Goal: Information Seeking & Learning: Check status

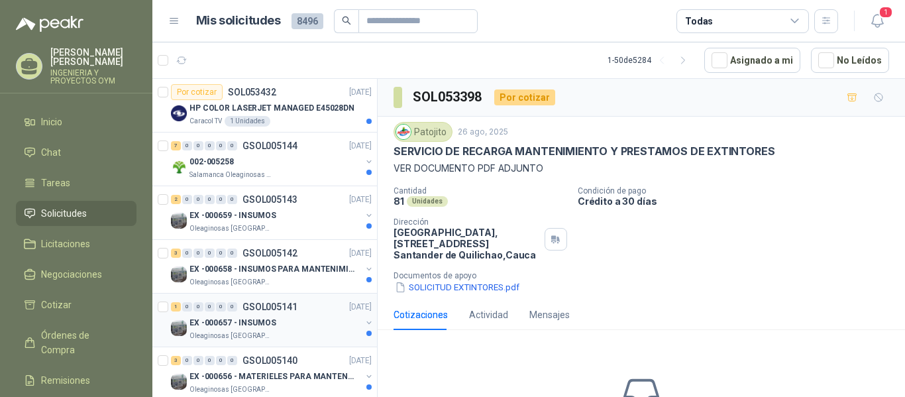
scroll to position [133, 0]
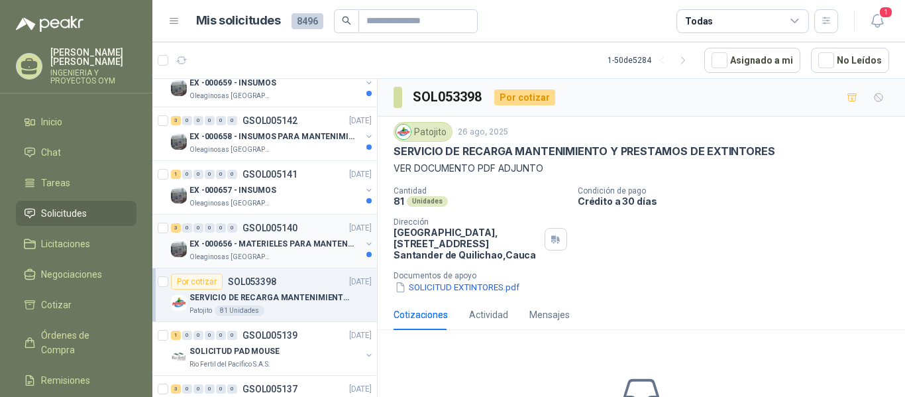
click at [266, 254] on p "Oleaginosas [GEOGRAPHIC_DATA][PERSON_NAME]" at bounding box center [230, 257] width 83 height 11
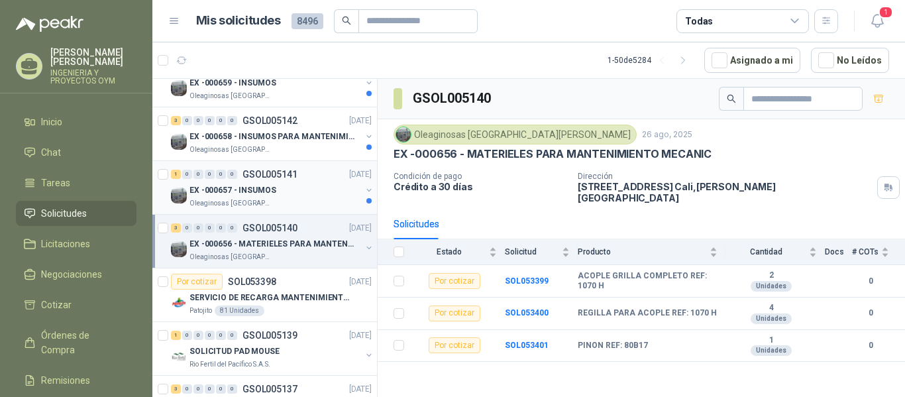
click at [270, 195] on p "EX -000657 - INSUMOS" at bounding box center [232, 190] width 87 height 13
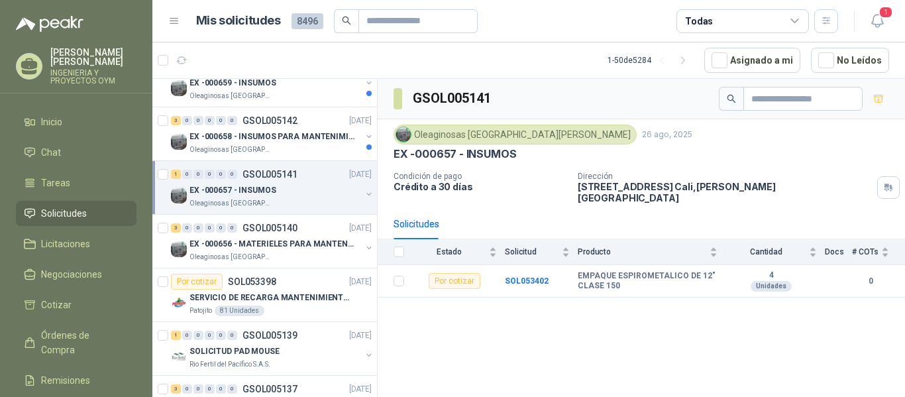
scroll to position [109, 0]
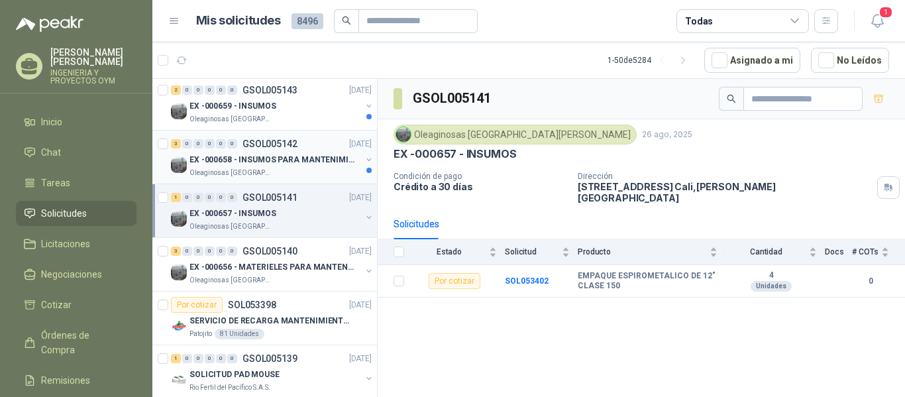
click at [261, 165] on p "EX -000658 - INSUMOS PARA MANTENIMIENTO MECANICO" at bounding box center [271, 160] width 165 height 13
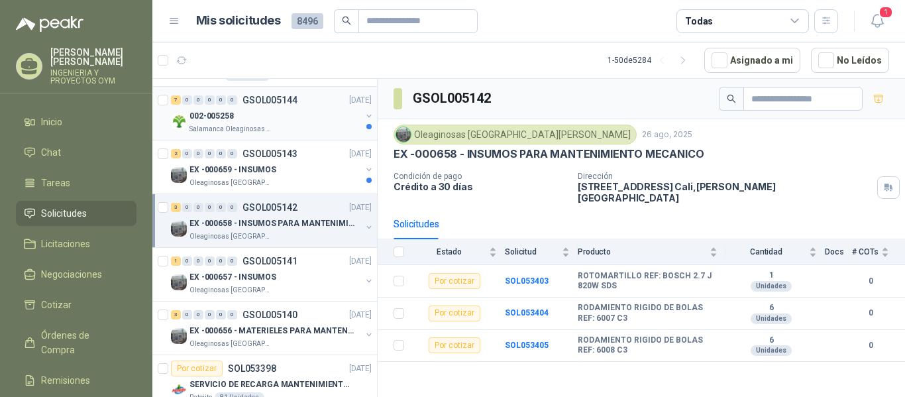
scroll to position [34, 0]
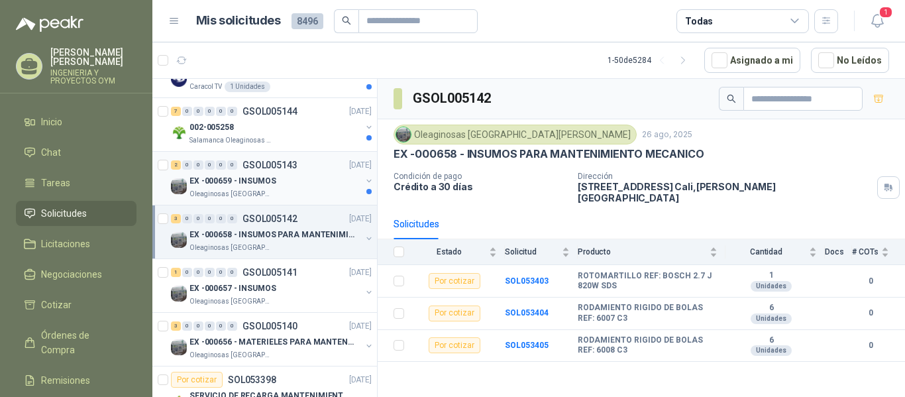
click at [257, 184] on p "EX -000659 - INSUMOS" at bounding box center [232, 181] width 87 height 13
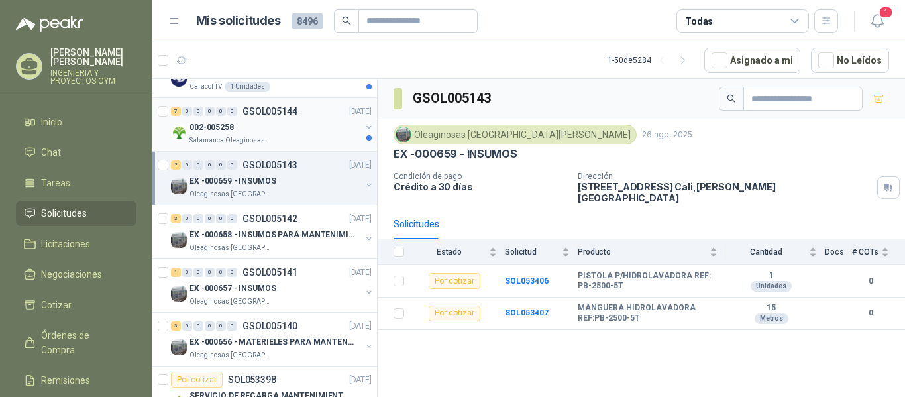
click at [276, 125] on div "002-005258" at bounding box center [275, 127] width 172 height 16
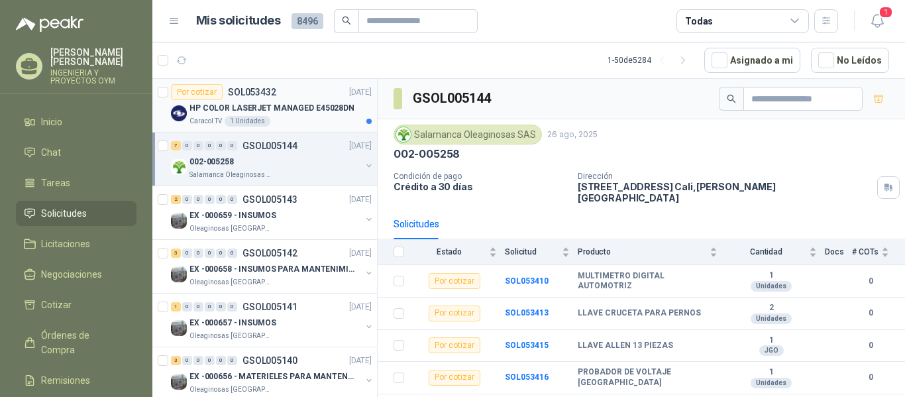
click at [276, 115] on div "HP COLOR LASERJET MANAGED E45028DN" at bounding box center [280, 108] width 182 height 16
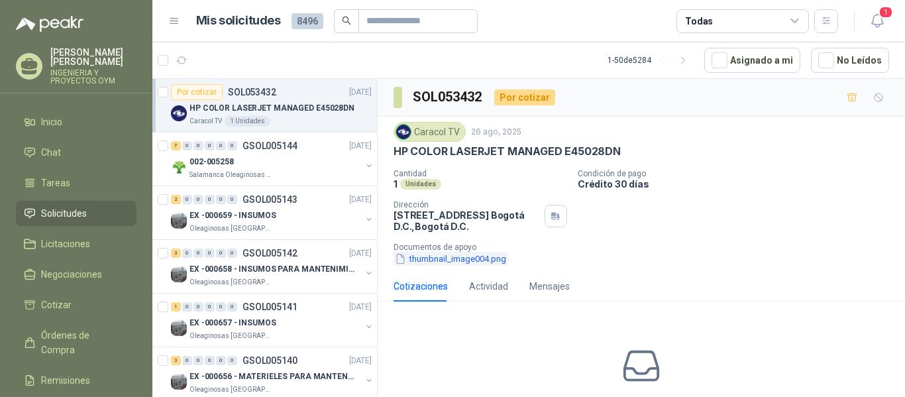
click at [418, 258] on button "thumbnail_image004.png" at bounding box center [451, 259] width 114 height 14
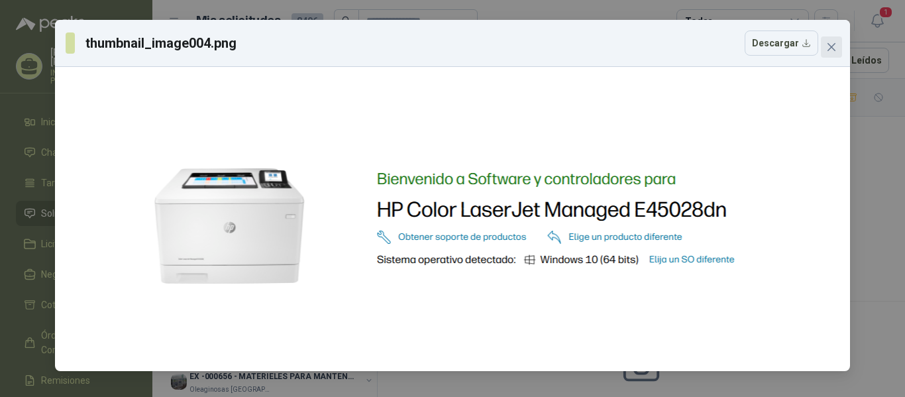
click at [828, 48] on icon "close" at bounding box center [831, 47] width 11 height 11
